Goal: Book appointment/travel/reservation

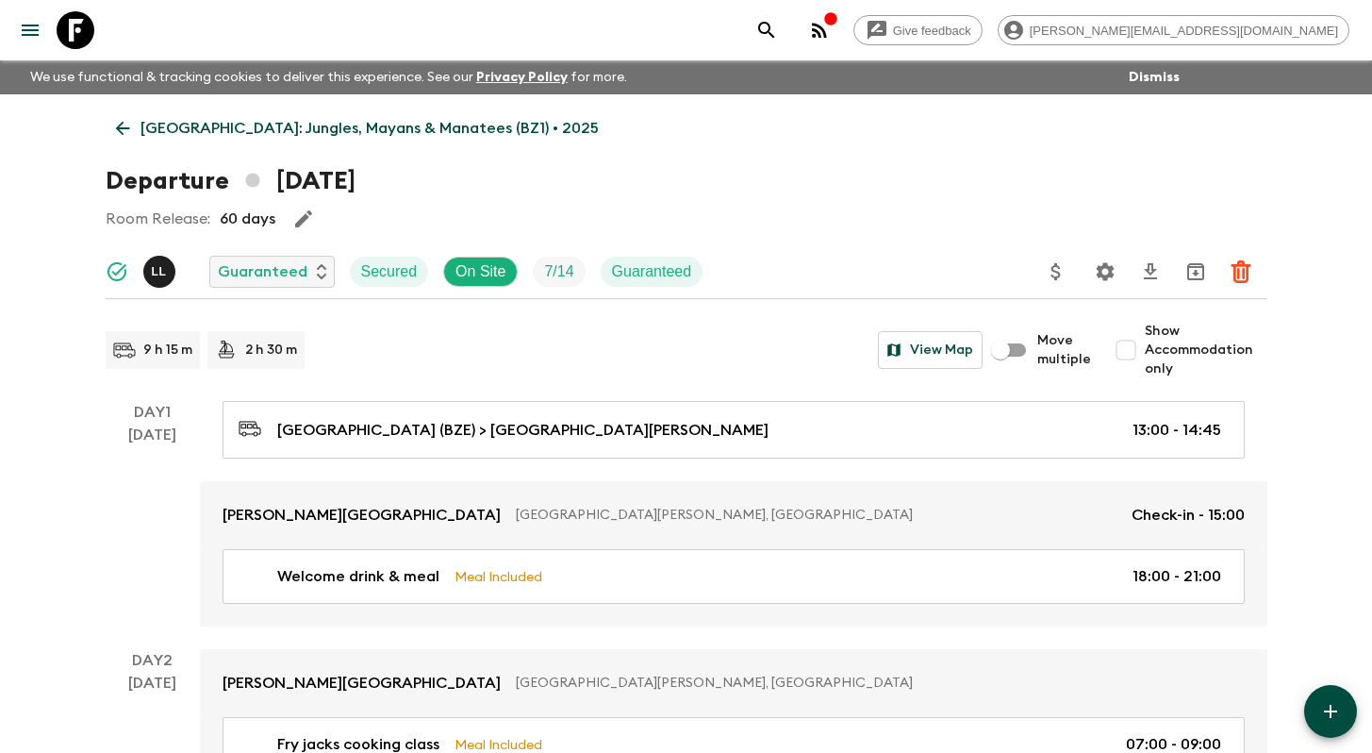
scroll to position [1874, 0]
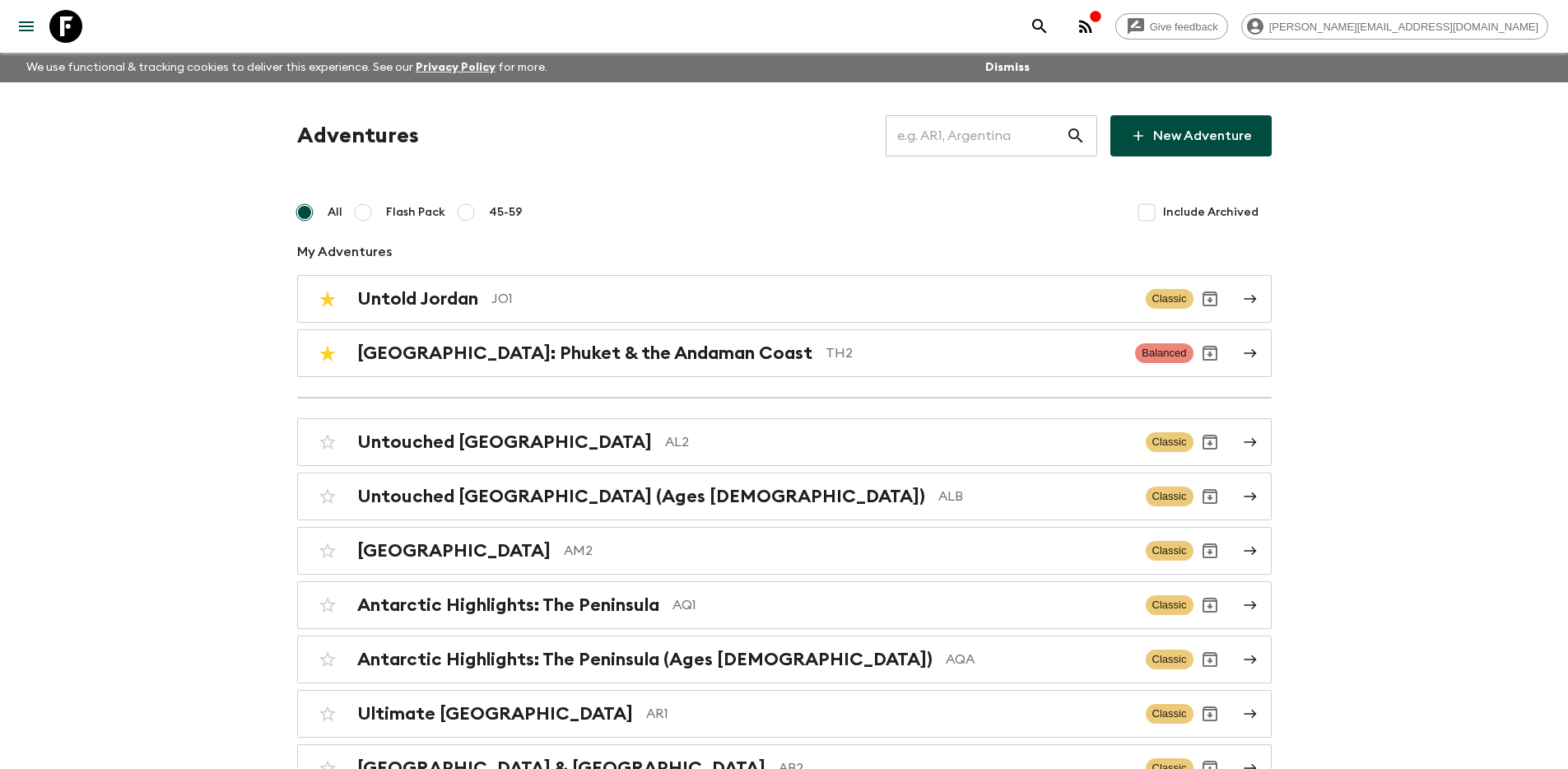
scroll to position [5818, 0]
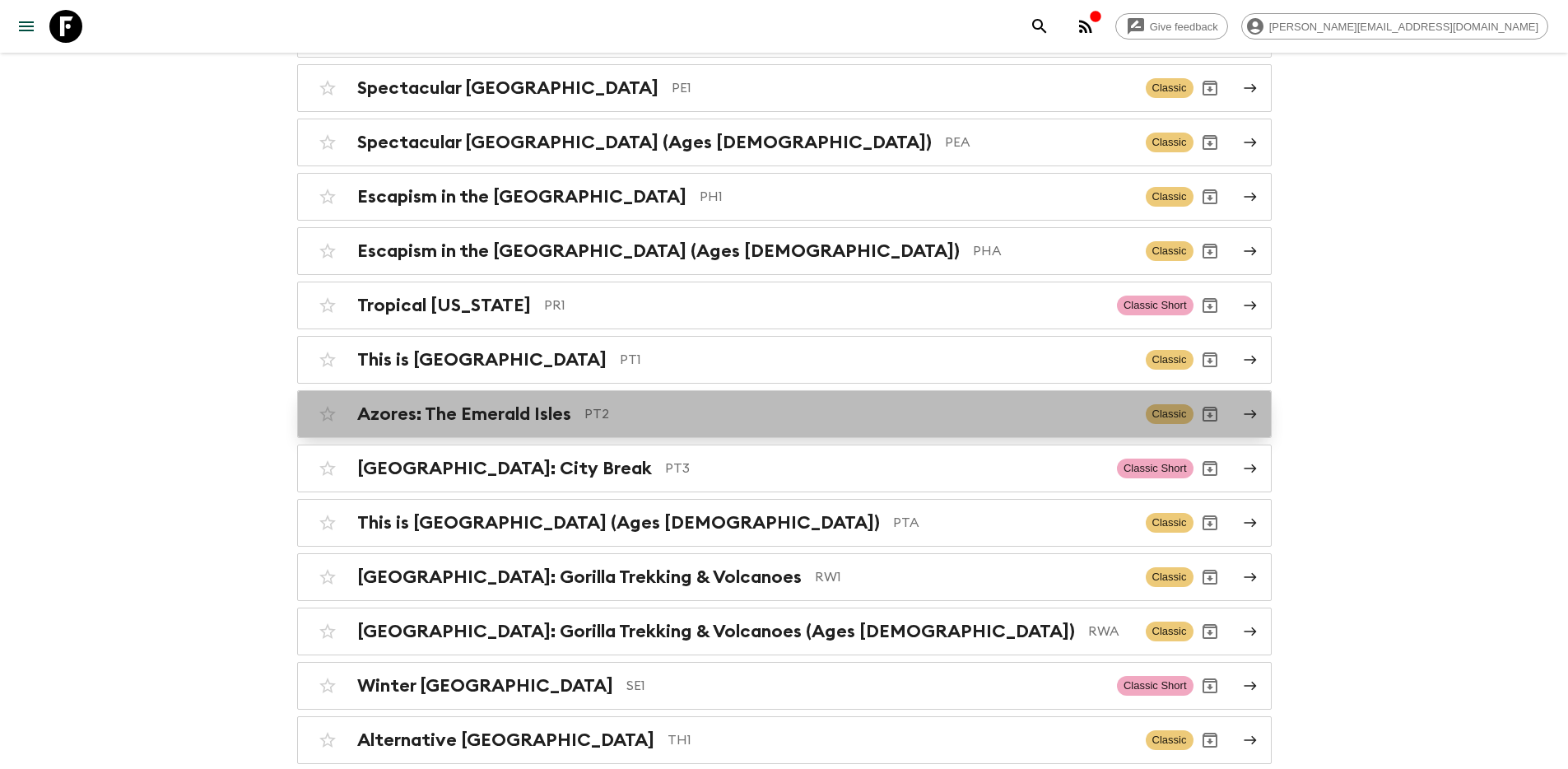
click at [493, 398] on div "Azores: The Emerald Isles PT2 Classic" at bounding box center [752, 415] width 882 height 33
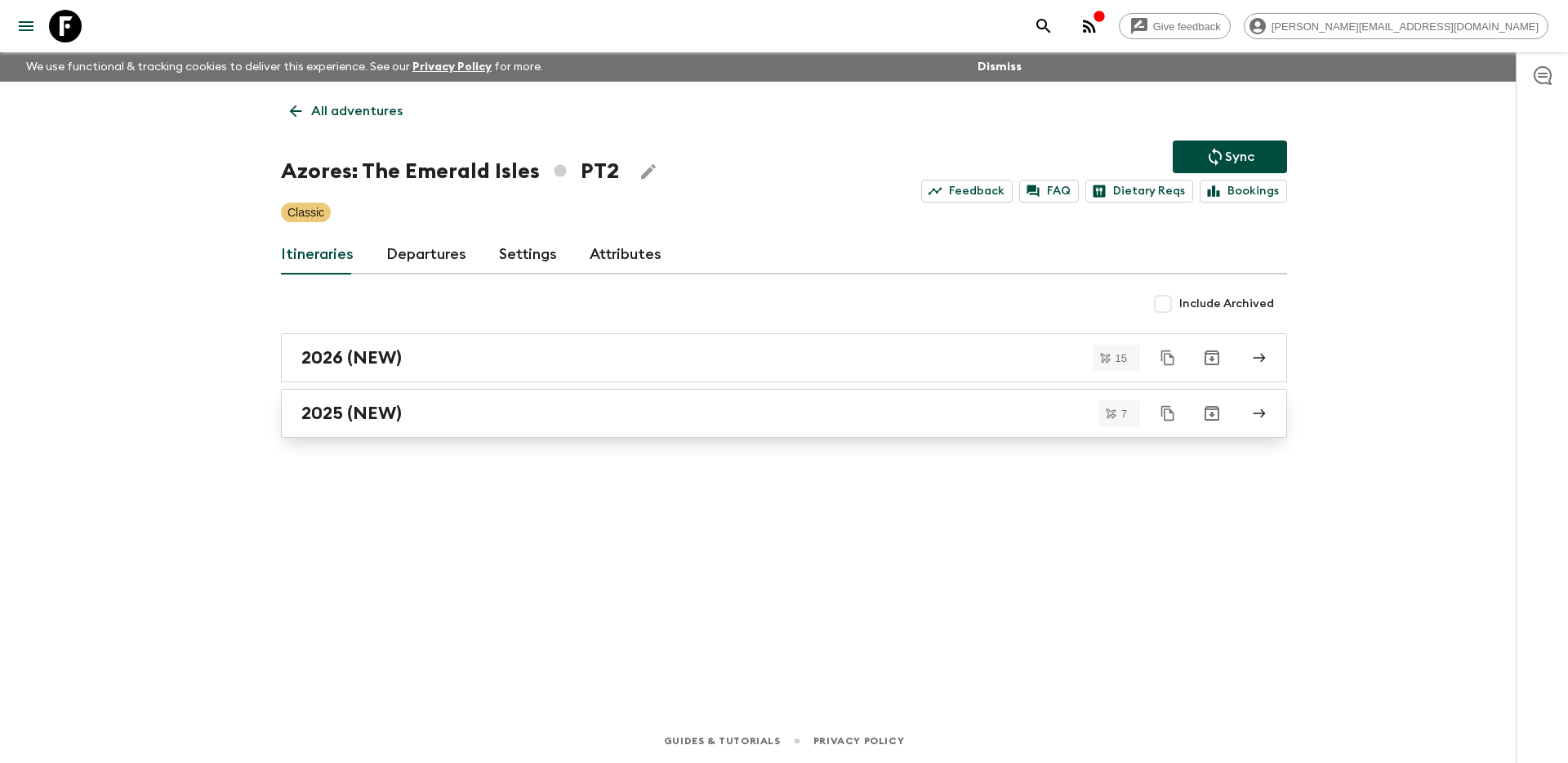
click at [390, 411] on h2 "2025 (NEW)" at bounding box center [352, 413] width 100 height 22
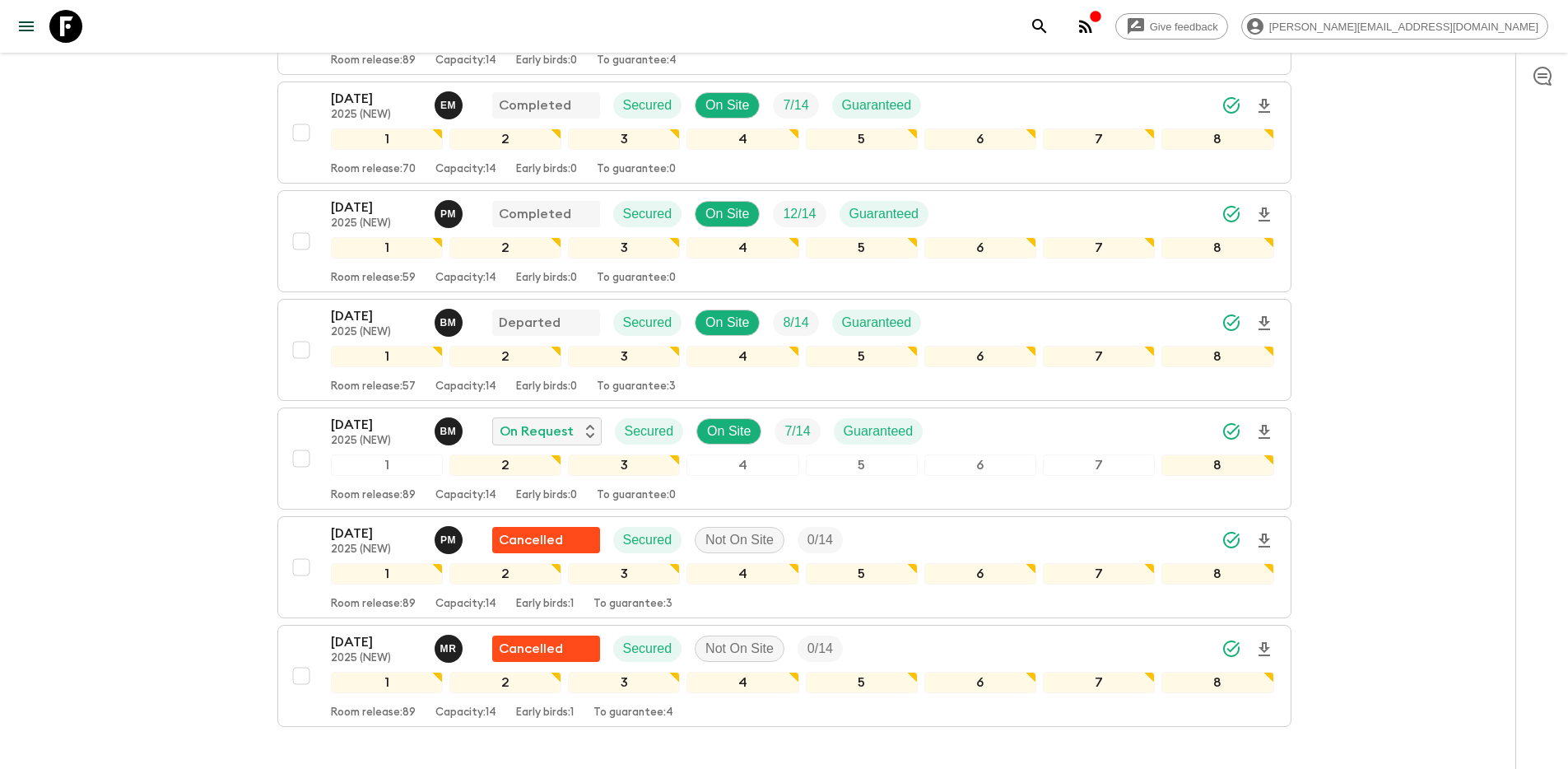
scroll to position [385, 0]
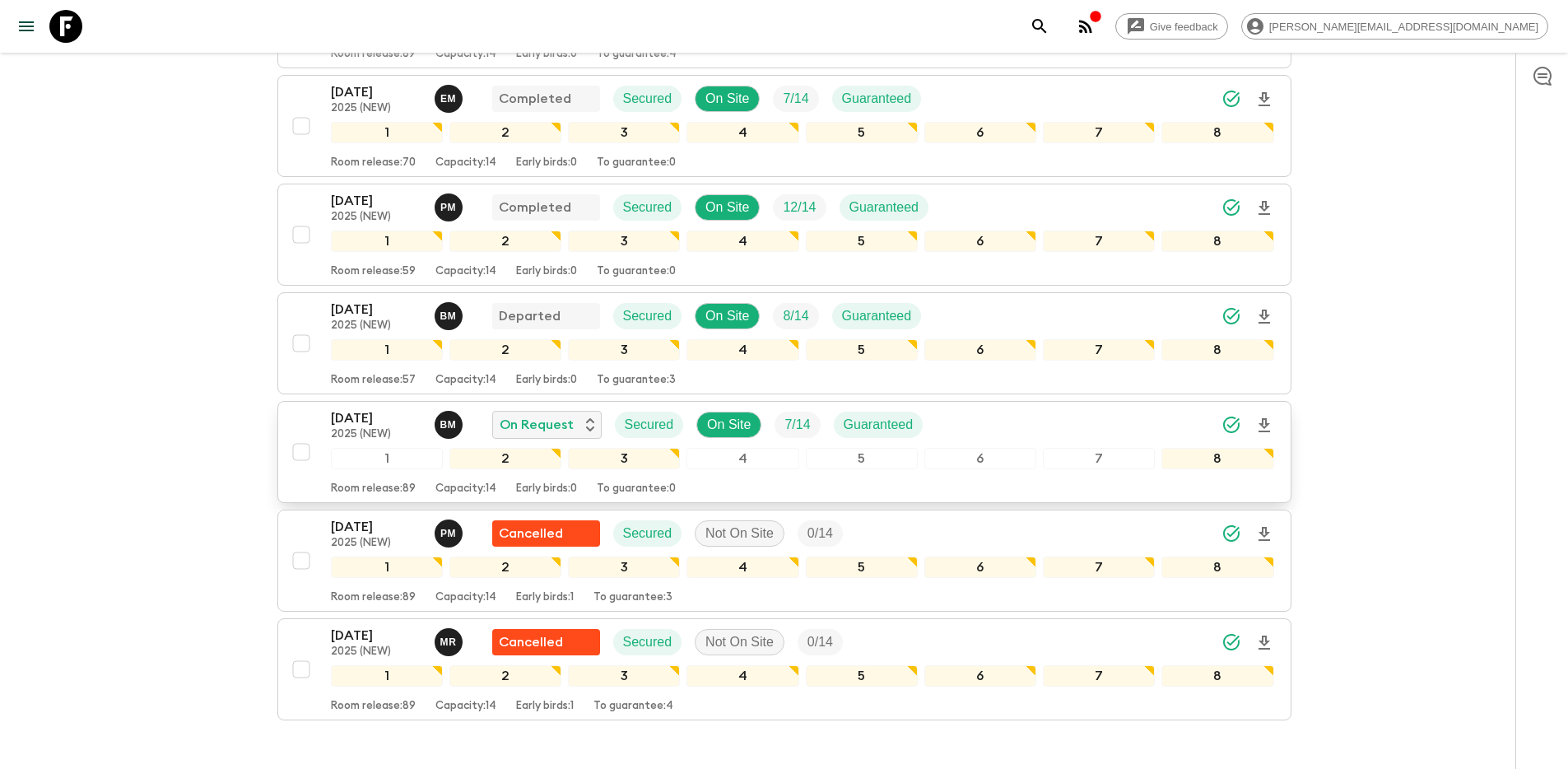
click at [384, 425] on p "[DATE]" at bounding box center [376, 418] width 91 height 20
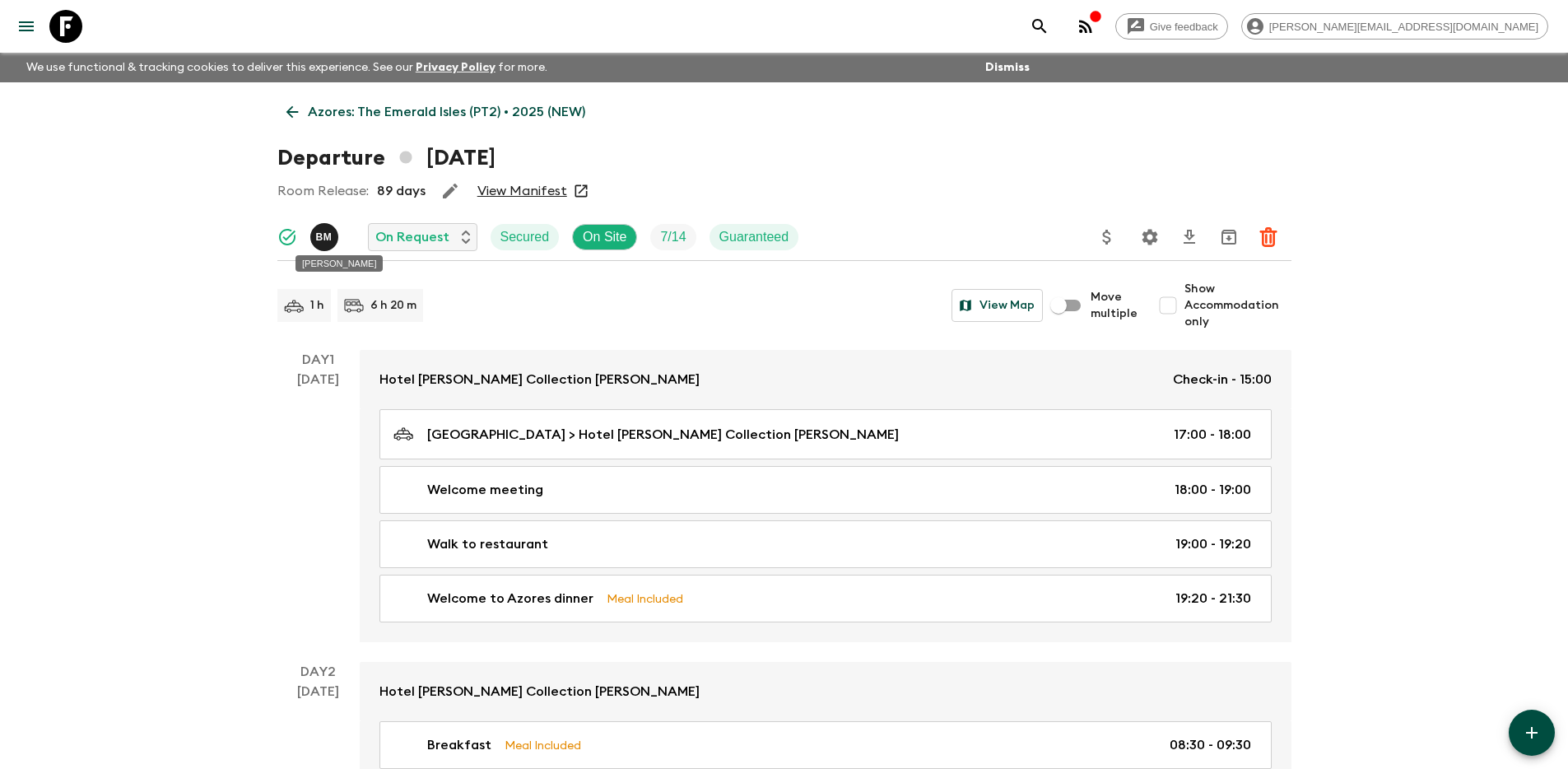
click at [331, 236] on p "B M" at bounding box center [324, 237] width 17 height 13
